Goal: Information Seeking & Learning: Learn about a topic

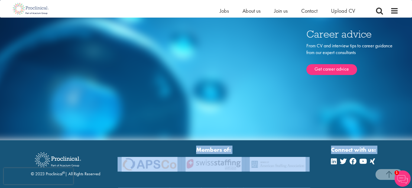
drag, startPoint x: 186, startPoint y: 116, endPoint x: 338, endPoint y: 175, distance: 163.1
click at [338, 175] on div "© 2023 Proclinical ® | All Rights Reserved Members of: Modern slavery agreement…" at bounding box center [206, 174] width 393 height 57
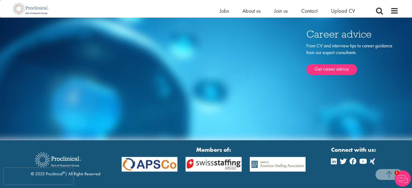
click at [349, 168] on div "Connect with us:" at bounding box center [354, 174] width 46 height 57
drag, startPoint x: 23, startPoint y: 123, endPoint x: 33, endPoint y: 120, distance: 9.9
click at [30, 146] on div "© 2023 Proclinical ® | All Rights Reserved Members of: Modern slavery agreement…" at bounding box center [206, 174] width 393 height 57
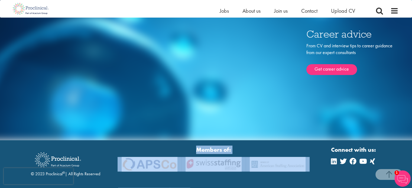
drag, startPoint x: 163, startPoint y: 114, endPoint x: 225, endPoint y: 177, distance: 88.2
click at [225, 177] on section "© 2023 Proclinical ® | All Rights Reserved Members of: Modern slavery agreement…" at bounding box center [206, 173] width 412 height 67
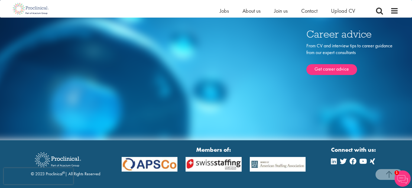
click at [342, 152] on div "Connect with us:" at bounding box center [354, 174] width 46 height 57
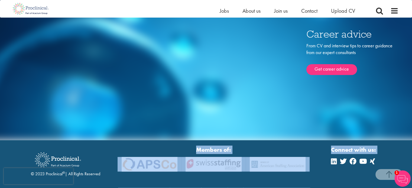
drag, startPoint x: 200, startPoint y: 120, endPoint x: 335, endPoint y: 201, distance: 157.7
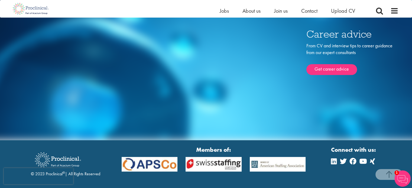
click at [355, 167] on div "Connect with us:" at bounding box center [354, 174] width 46 height 57
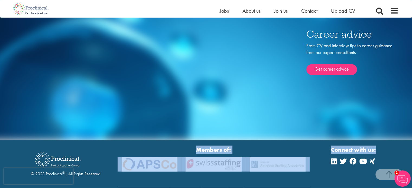
drag, startPoint x: 168, startPoint y: 119, endPoint x: 330, endPoint y: 191, distance: 177.4
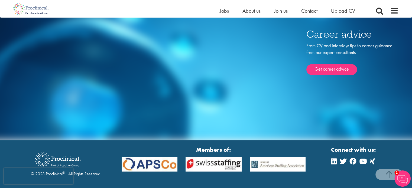
click at [342, 169] on div "Connect with us:" at bounding box center [354, 174] width 46 height 57
